Goal: Task Accomplishment & Management: Complete application form

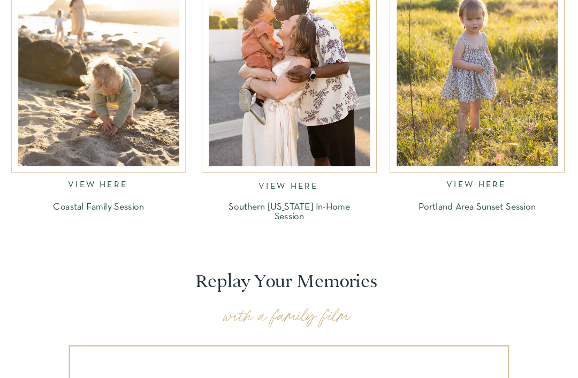
scroll to position [1151, 0]
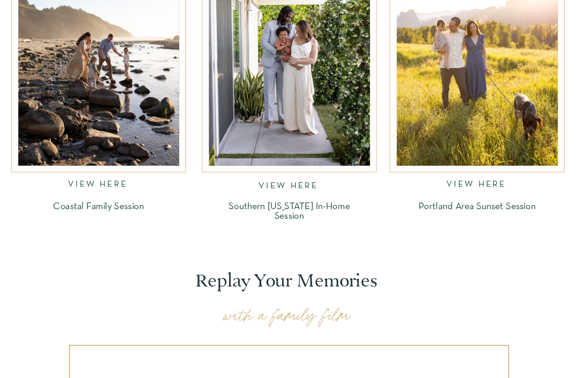
click at [112, 183] on nav "VIEW HERE" at bounding box center [99, 185] width 62 height 11
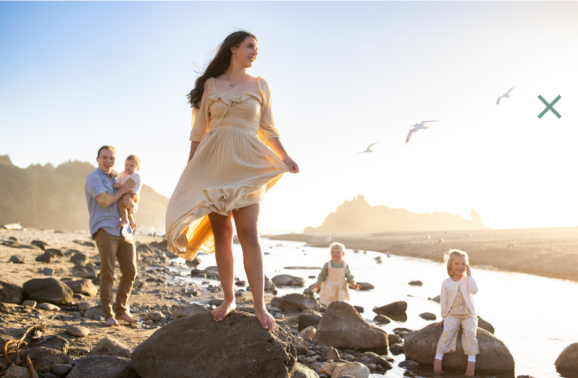
scroll to position [2042, 0]
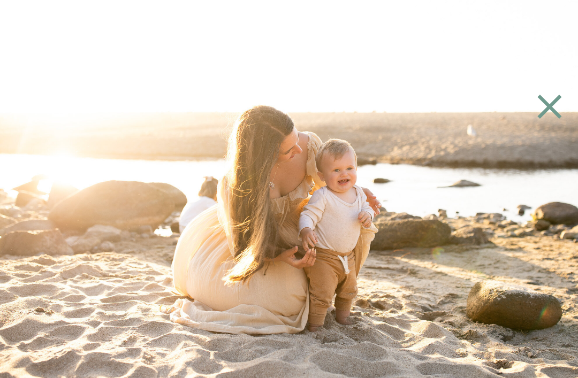
click at [552, 112] on icon at bounding box center [549, 106] width 41 height 43
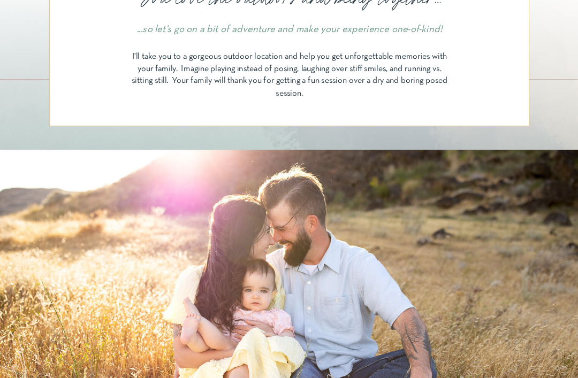
scroll to position [0, 0]
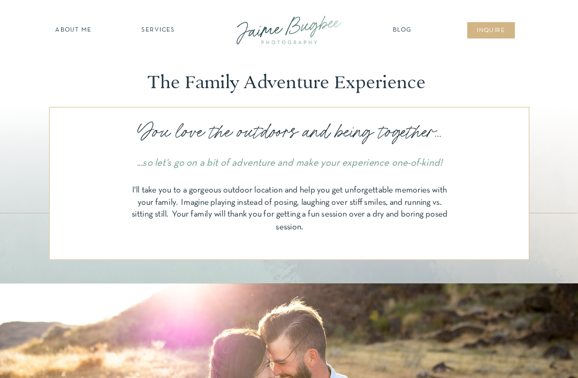
click at [151, 34] on nav "SERVICES" at bounding box center [158, 31] width 55 height 10
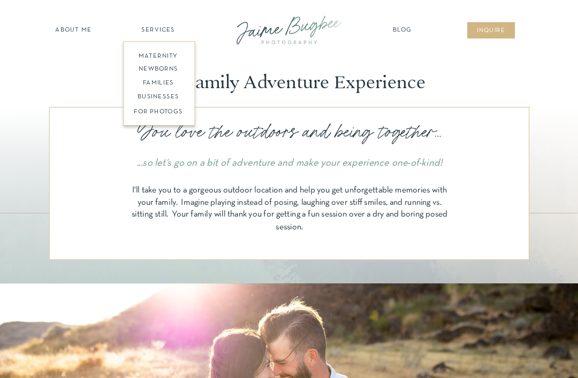
click at [63, 27] on nav "about ME" at bounding box center [73, 31] width 42 height 10
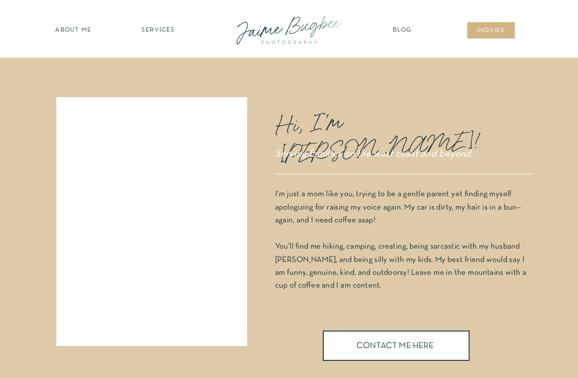
click at [492, 32] on nav "inqUIre" at bounding box center [491, 32] width 39 height 10
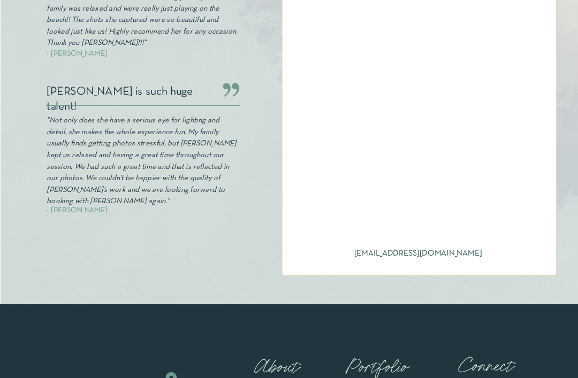
scroll to position [486, 0]
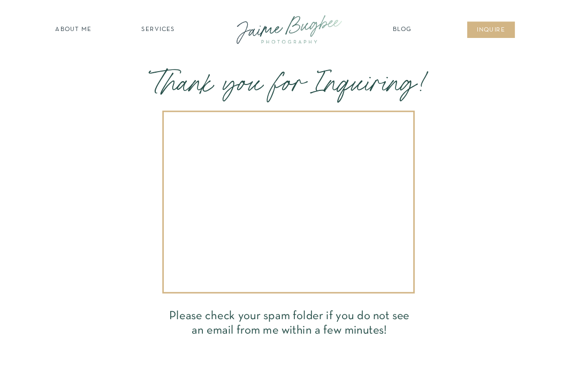
scroll to position [1, 0]
